Goal: Information Seeking & Learning: Learn about a topic

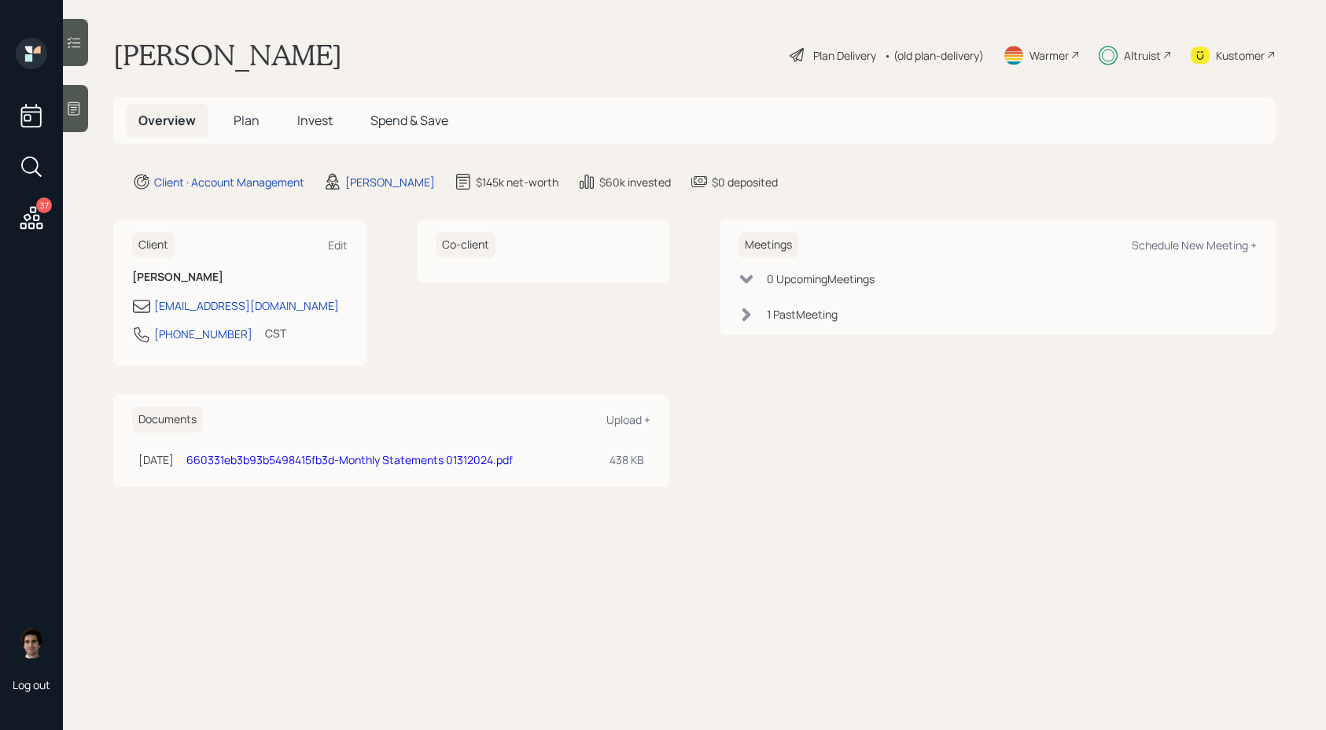
click at [321, 122] on span "Invest" at bounding box center [314, 120] width 35 height 17
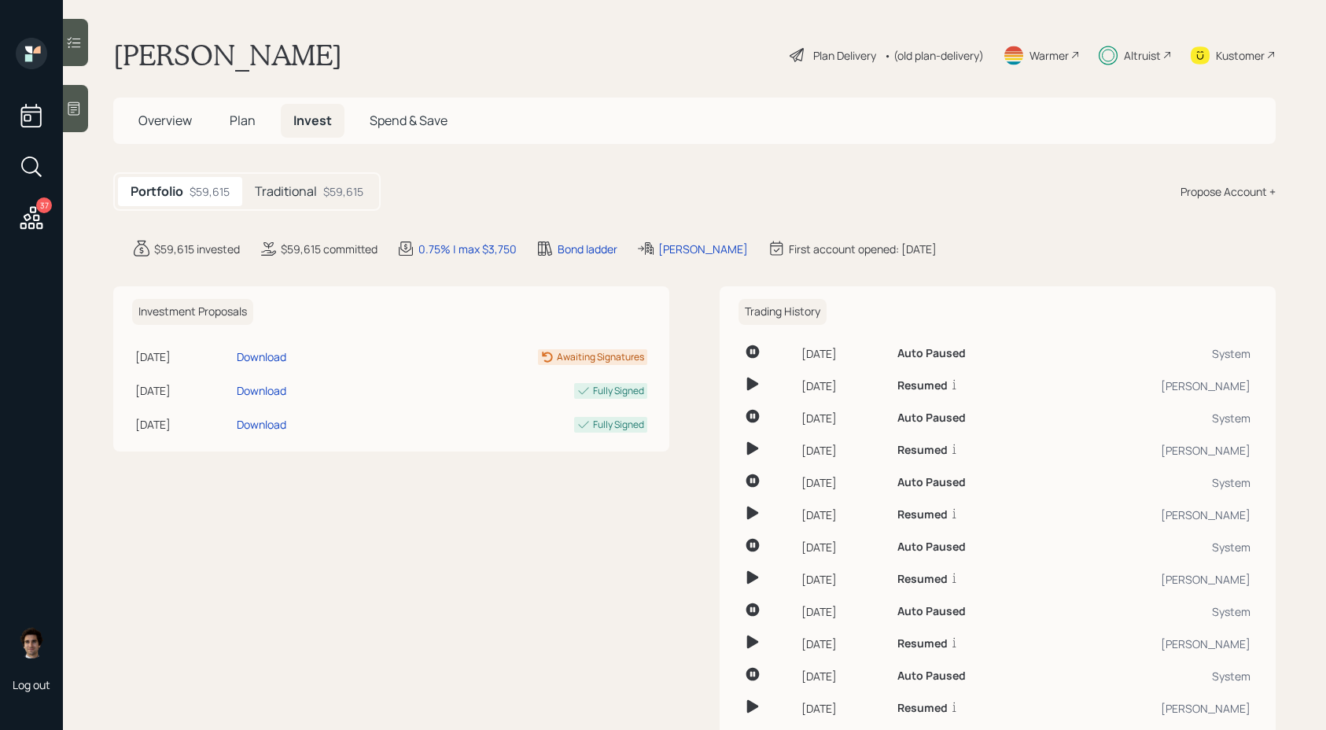
click at [43, 223] on icon at bounding box center [31, 218] width 28 height 28
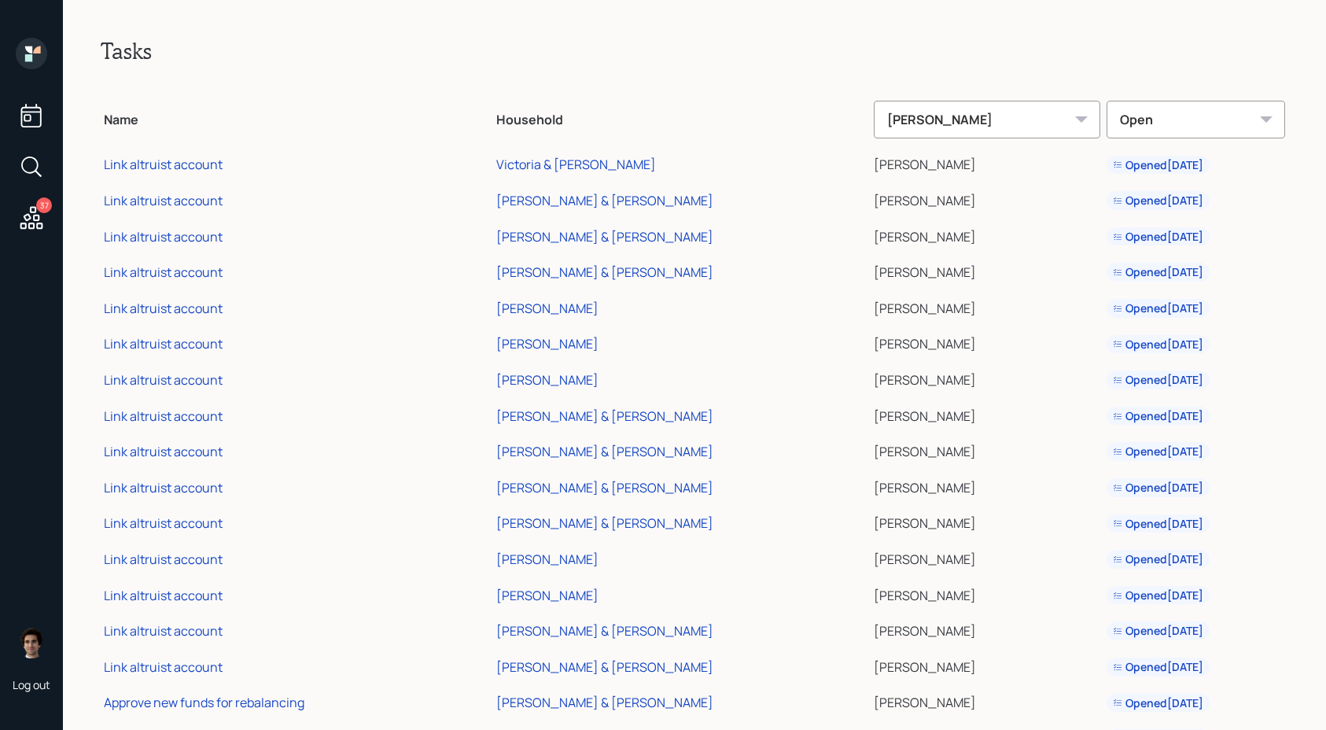
click at [30, 125] on icon at bounding box center [31, 115] width 28 height 28
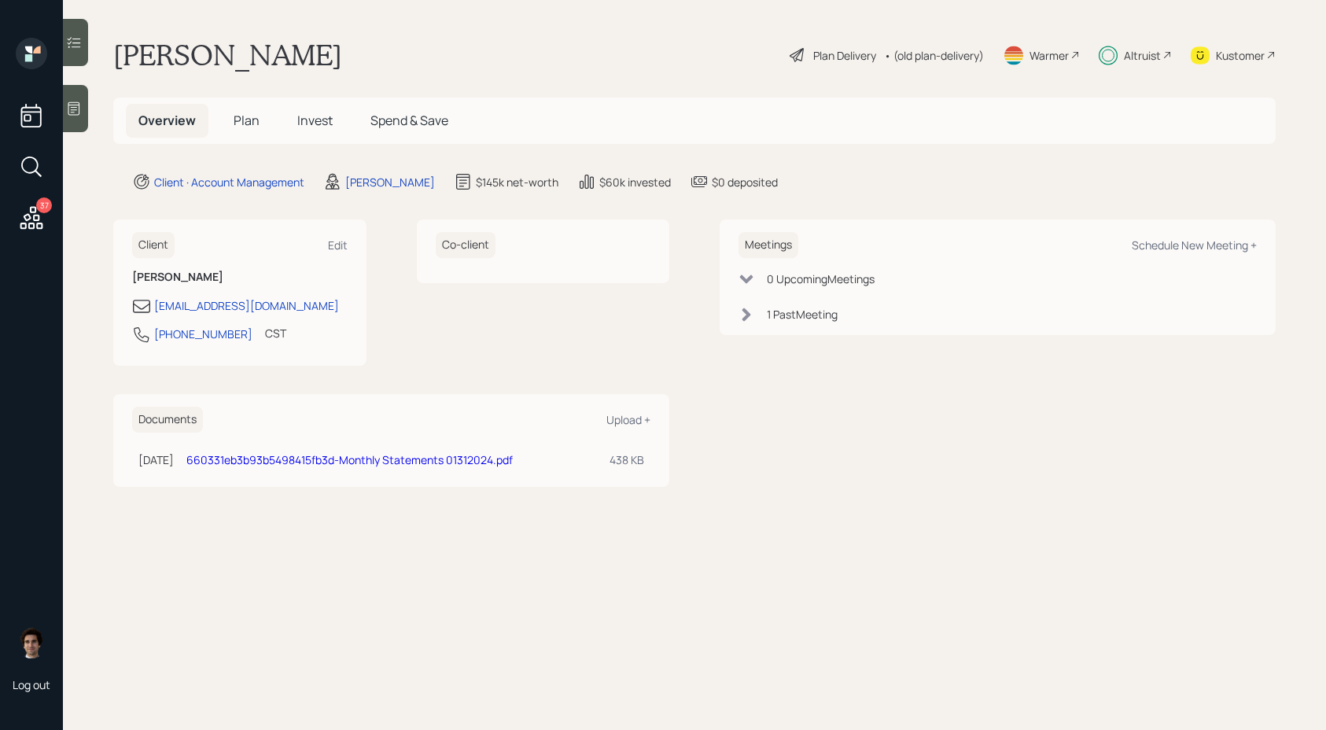
click at [307, 127] on span "Invest" at bounding box center [314, 120] width 35 height 17
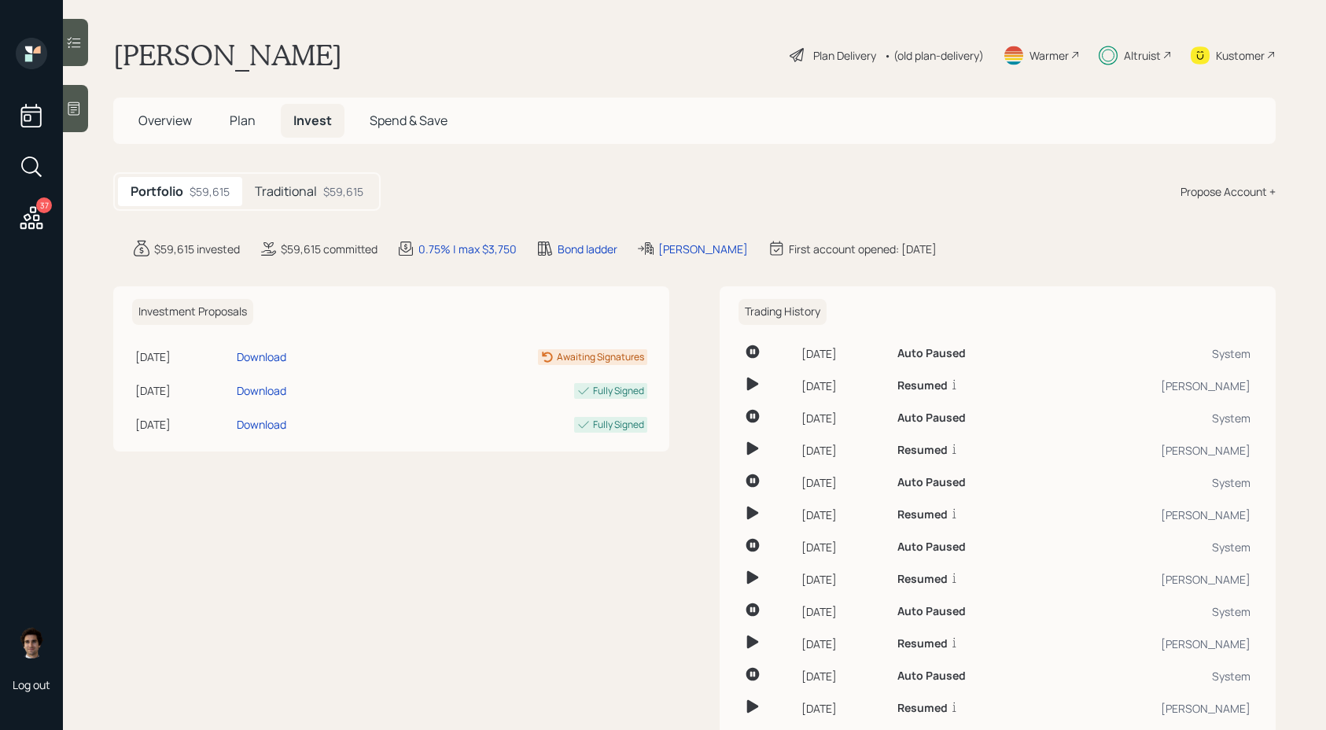
click at [292, 189] on h5 "Traditional" at bounding box center [286, 191] width 62 height 15
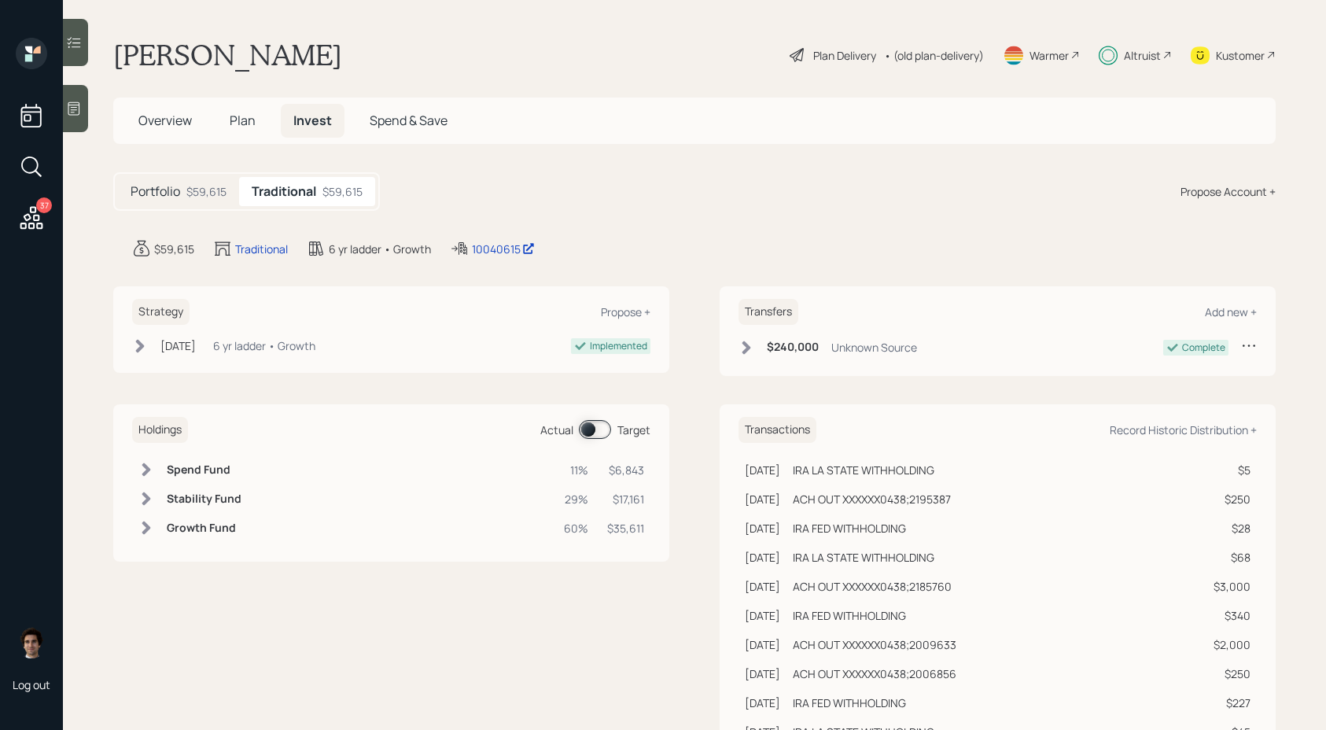
click at [496, 238] on main "Danny Guidry Plan Delivery • (old plan-delivery) Warmer Altruist Kustomer Overv…" at bounding box center [695, 365] width 1264 height 730
click at [496, 241] on div "10040615" at bounding box center [503, 249] width 63 height 17
